Goal: Transaction & Acquisition: Purchase product/service

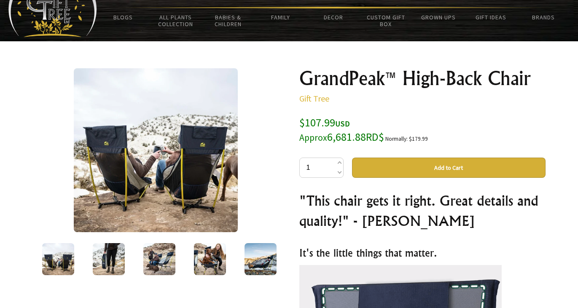
scroll to position [42, 0]
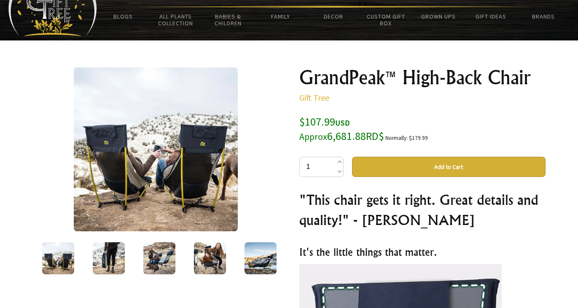
click at [252, 260] on img at bounding box center [260, 258] width 32 height 32
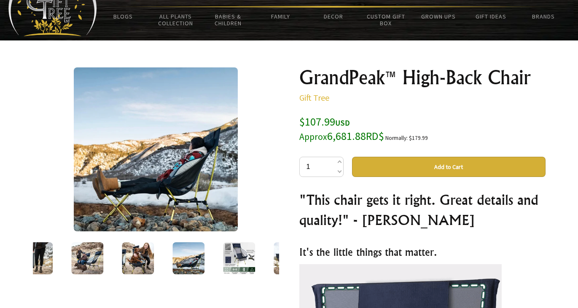
click at [140, 255] on img at bounding box center [138, 258] width 32 height 32
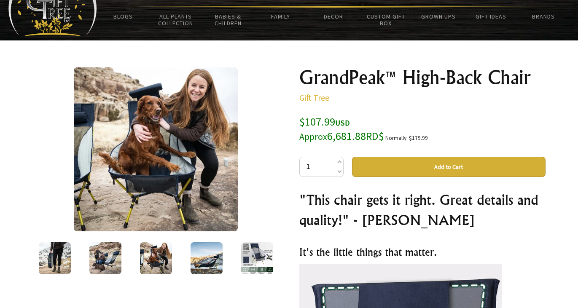
click at [116, 257] on img at bounding box center [105, 258] width 32 height 32
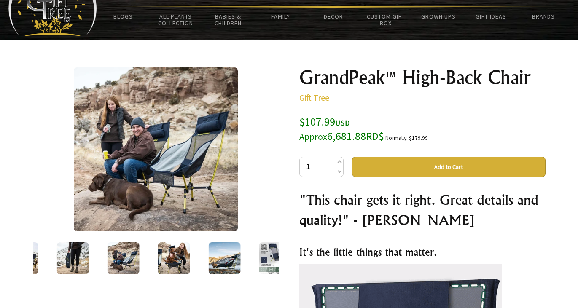
click at [99, 256] on div at bounding box center [123, 258] width 51 height 35
click at [81, 255] on img at bounding box center [72, 258] width 32 height 32
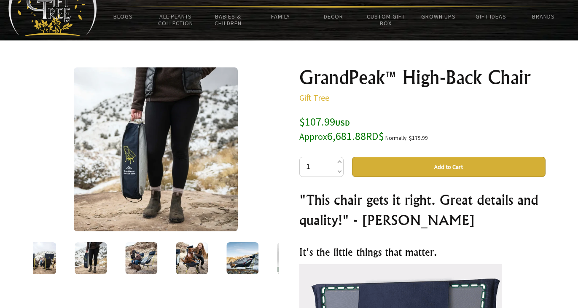
click at [69, 255] on div at bounding box center [90, 258] width 51 height 35
click at [59, 255] on div at bounding box center [40, 258] width 51 height 35
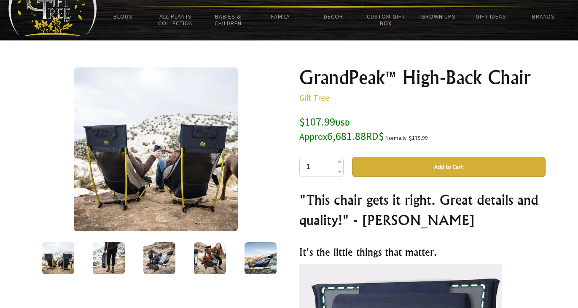
click at [106, 259] on img at bounding box center [109, 258] width 32 height 32
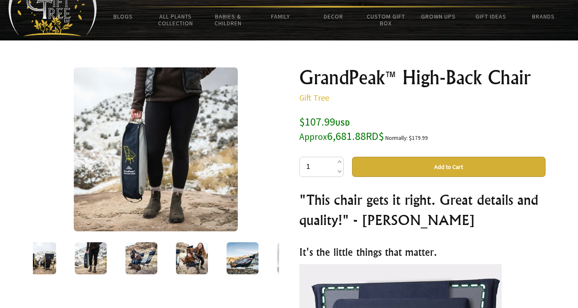
click at [134, 260] on img at bounding box center [141, 258] width 32 height 32
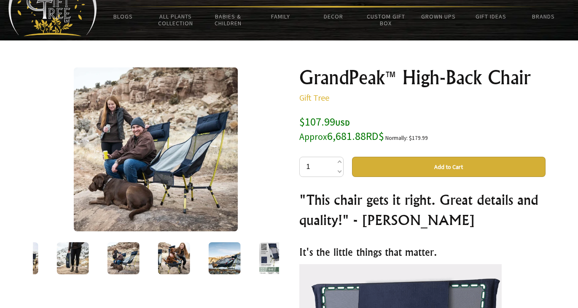
click at [161, 260] on img at bounding box center [174, 258] width 32 height 32
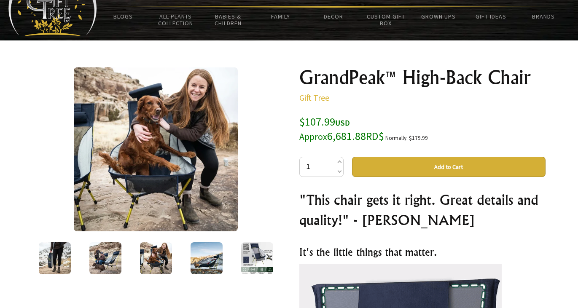
click at [220, 265] on img at bounding box center [206, 258] width 32 height 32
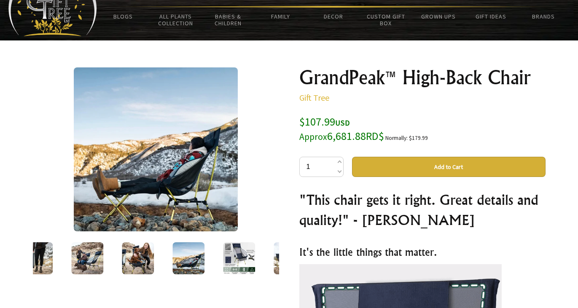
click at [241, 257] on img at bounding box center [239, 258] width 32 height 32
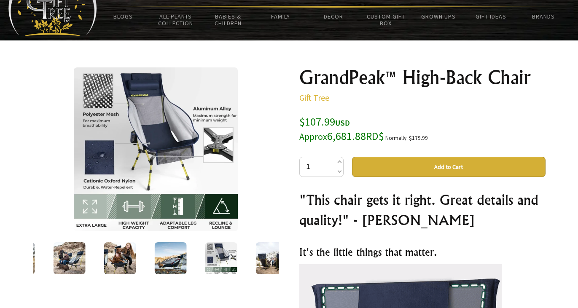
click at [260, 258] on img at bounding box center [271, 258] width 32 height 32
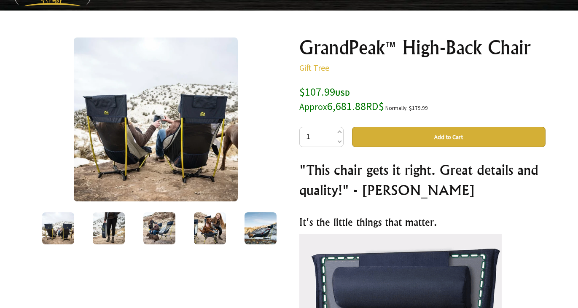
scroll to position [0, 0]
